Goal: Check status

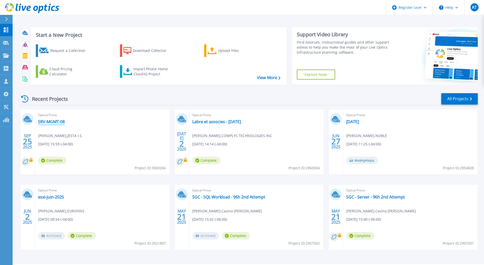
click at [49, 121] on link "SRV-MGMT-08" at bounding box center [51, 121] width 27 height 5
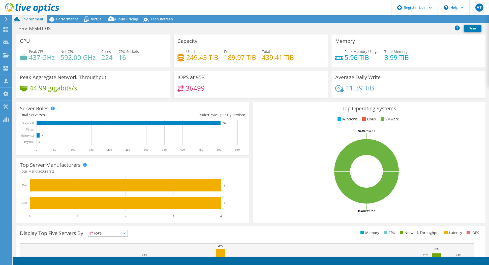
select select "[GEOGRAPHIC_DATA]"
select select "USD"
